Goal: Transaction & Acquisition: Purchase product/service

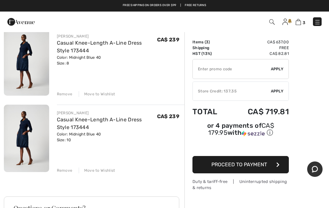
scroll to position [159, 0]
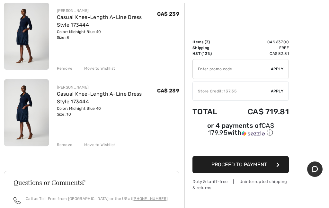
click at [63, 72] on div "COMPLI K Casual Midi Dress with Pockets Style 34036 Color: Black Size: S Final …" at bounding box center [94, 127] width 181 height 404
click at [65, 68] on div "Remove" at bounding box center [65, 69] width 16 height 6
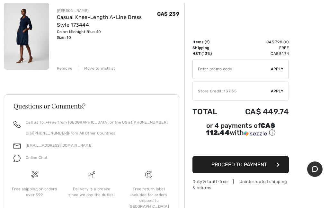
click at [65, 70] on div "Remove" at bounding box center [65, 69] width 16 height 6
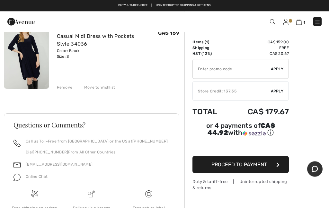
scroll to position [0, 0]
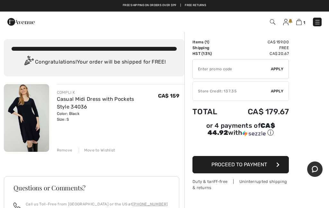
click at [276, 93] on span "Apply" at bounding box center [277, 91] width 13 height 6
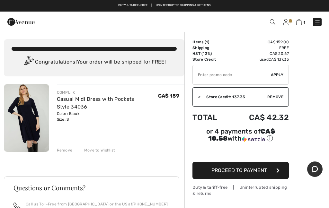
click at [36, 117] on img at bounding box center [26, 118] width 45 height 68
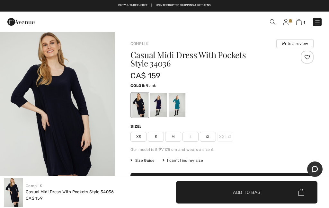
click at [160, 108] on div at bounding box center [158, 105] width 17 height 24
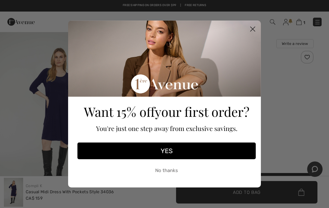
click at [256, 29] on circle "Close dialog" at bounding box center [252, 29] width 11 height 11
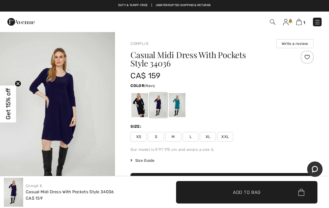
click at [158, 139] on span "S" at bounding box center [156, 137] width 16 height 10
click at [8, 102] on span "Get 15% off" at bounding box center [7, 103] width 7 height 31
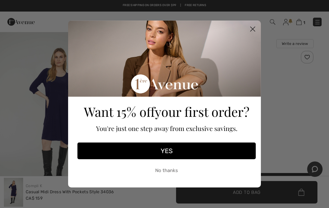
click at [251, 31] on circle "Close dialog" at bounding box center [252, 29] width 11 height 11
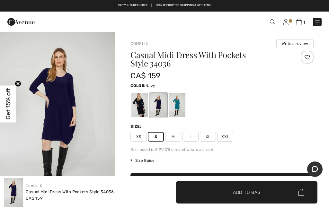
click at [199, 195] on span "✔ Added to Bag Add to Bag" at bounding box center [246, 192] width 141 height 22
click at [305, 22] on span "2" at bounding box center [304, 22] width 3 height 5
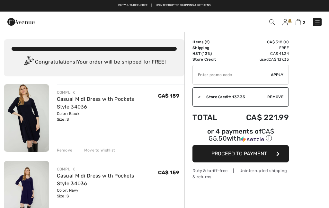
checkbox input "true"
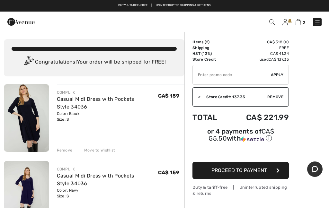
click at [59, 148] on div "Remove" at bounding box center [65, 150] width 16 height 6
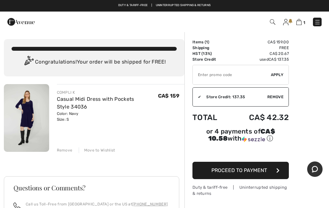
click at [234, 173] on span "Proceed to Payment" at bounding box center [239, 170] width 56 height 6
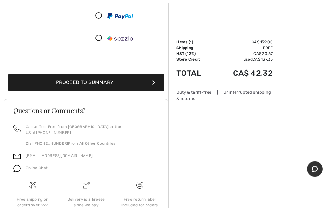
scroll to position [126, 0]
click at [140, 91] on button "Proceed to Summary" at bounding box center [86, 82] width 157 height 17
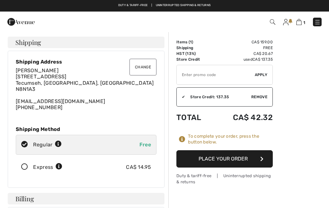
checkbox input "true"
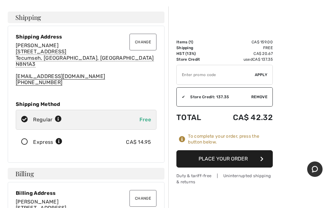
scroll to position [26, 0]
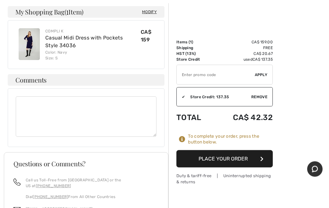
scroll to position [482, 0]
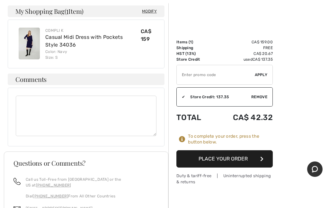
click at [251, 161] on button "Place Your Order" at bounding box center [224, 158] width 96 height 17
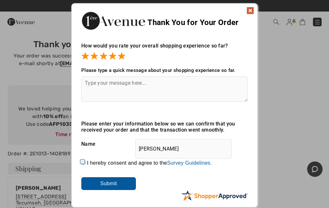
click at [89, 166] on label "I hereby consent and agree to the By submitting a review, you grant permission …" at bounding box center [149, 163] width 125 height 6
click at [85, 165] on input "I hereby consent and agree to the By submitting a review, you grant permission …" at bounding box center [83, 163] width 4 height 4
checkbox input "true"
click at [120, 182] on input "Submit" at bounding box center [108, 183] width 55 height 13
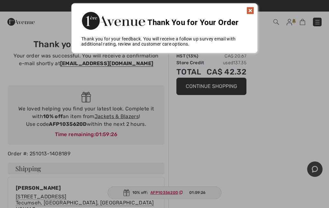
click at [251, 12] on img at bounding box center [250, 11] width 8 height 8
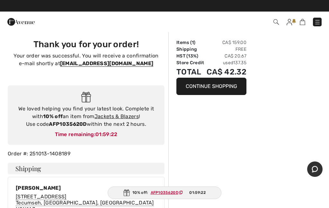
click at [160, 195] on ins "AFP1035620D" at bounding box center [165, 192] width 28 height 4
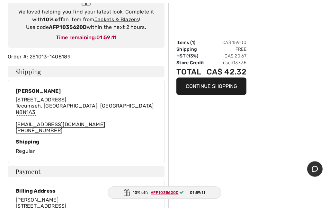
scroll to position [97, 0]
click at [151, 195] on ins "AFP1035620D" at bounding box center [164, 192] width 28 height 4
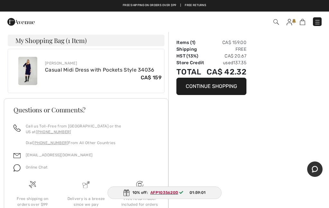
scroll to position [225, 0]
